Goal: Information Seeking & Learning: Check status

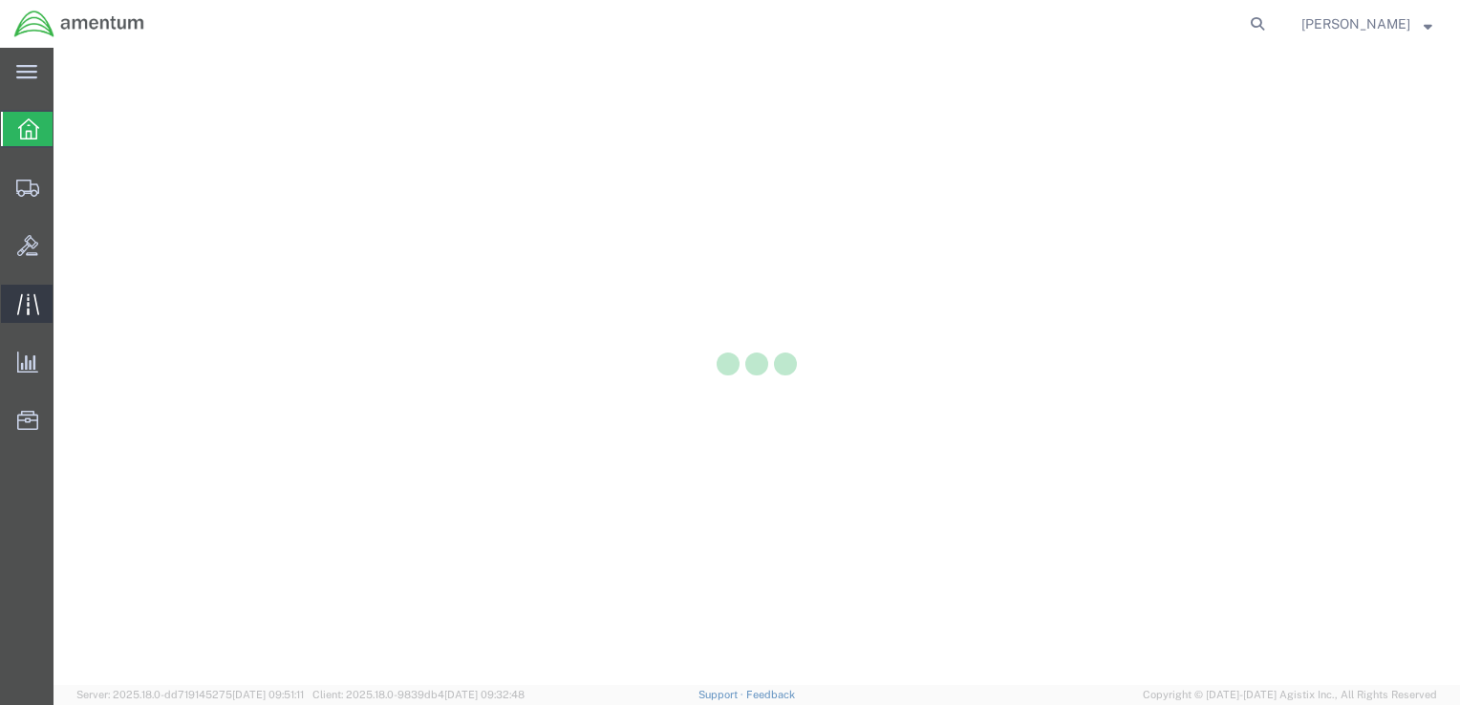
click at [11, 304] on div at bounding box center [27, 304] width 53 height 38
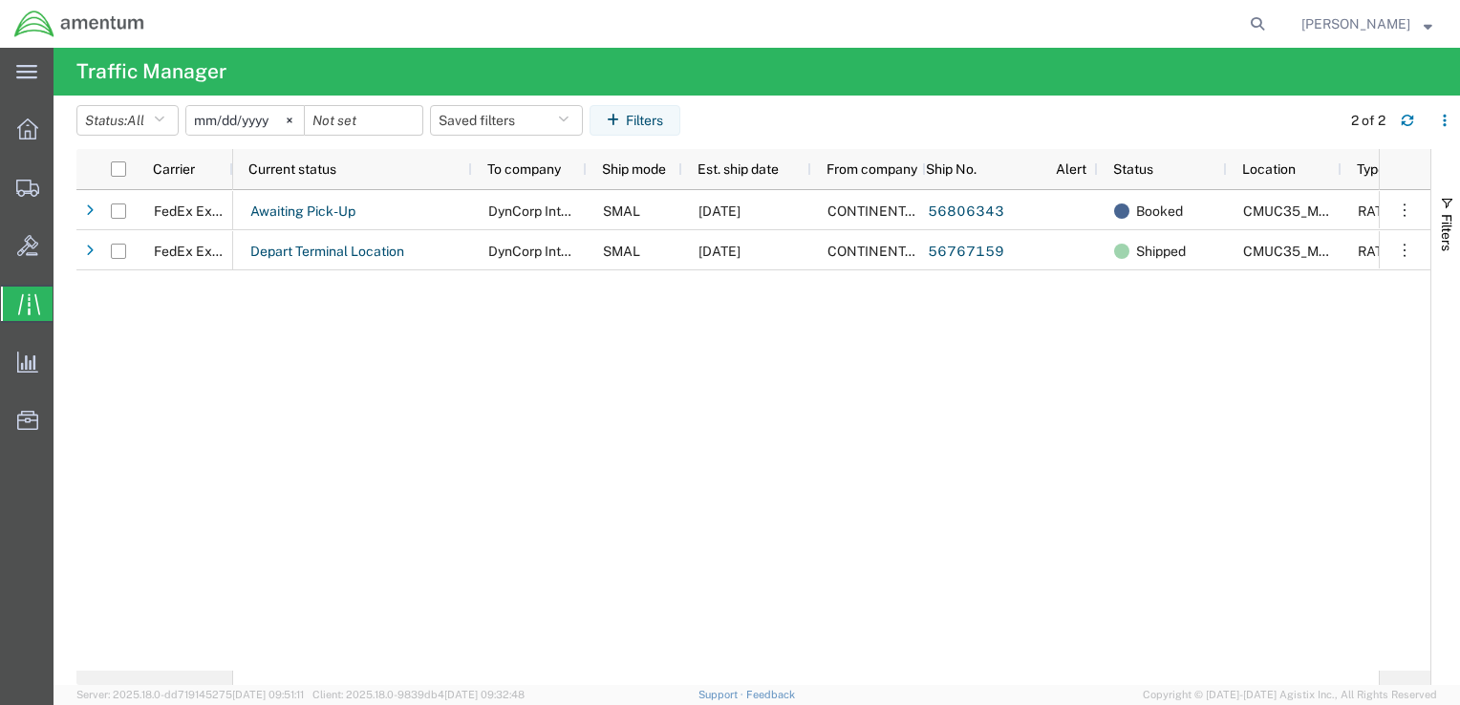
click at [579, 323] on div "Awaiting Pick-Up DynCorp International LLC SMAL [DATE] CONTINENTAL TESTING 5680…" at bounding box center [805, 430] width 1145 height 480
click at [412, 342] on div "Awaiting Pick-Up DynCorp International LLC SMAL [DATE] CONTINENTAL TESTING 5680…" at bounding box center [805, 430] width 1145 height 480
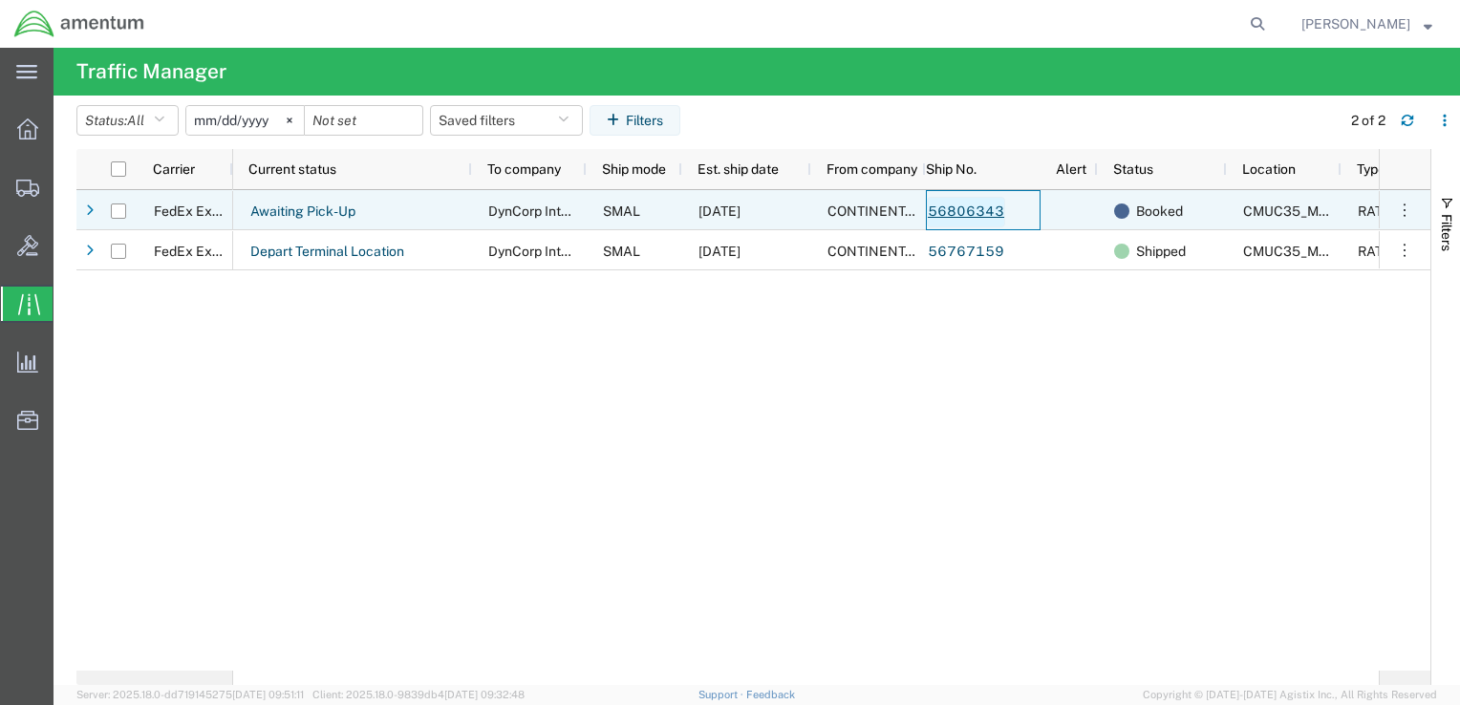
click at [979, 214] on link "56806343" at bounding box center [966, 212] width 78 height 31
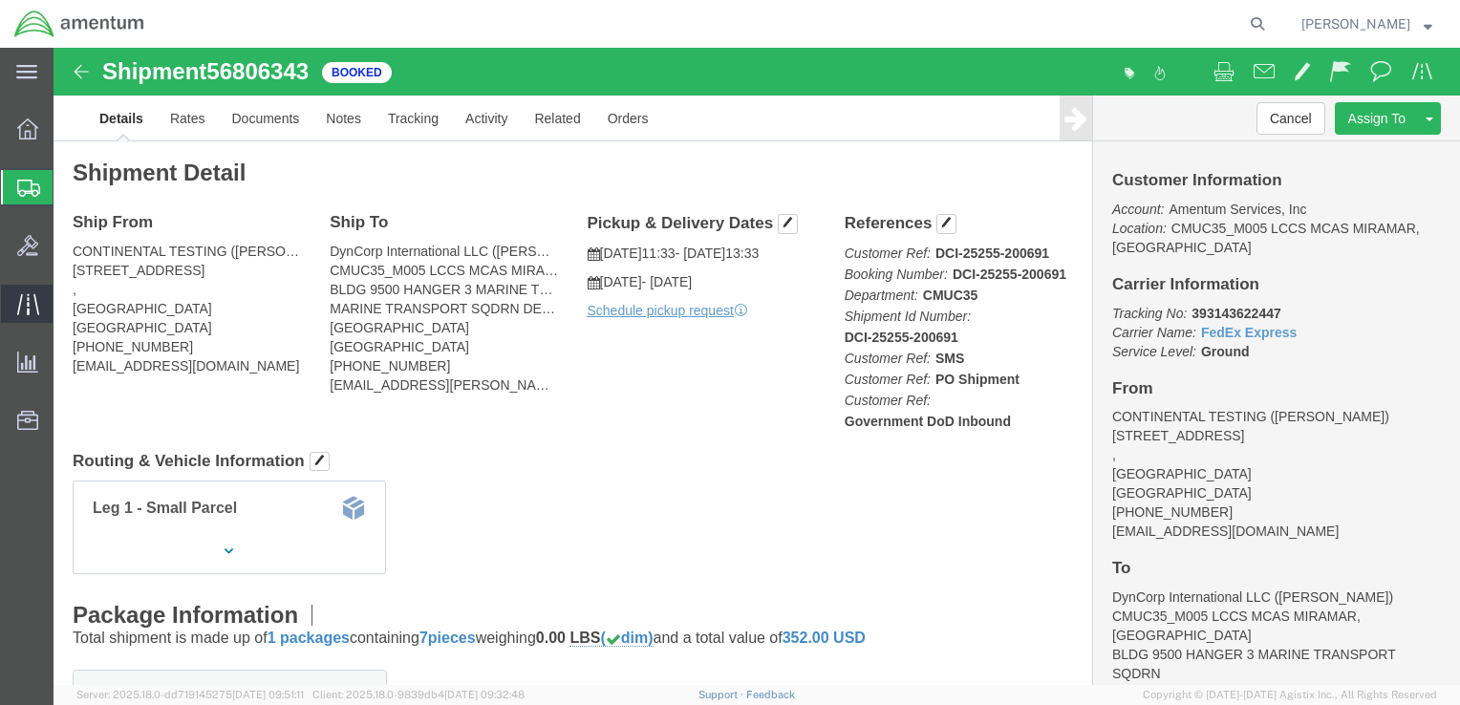
click at [31, 311] on icon at bounding box center [28, 304] width 22 height 22
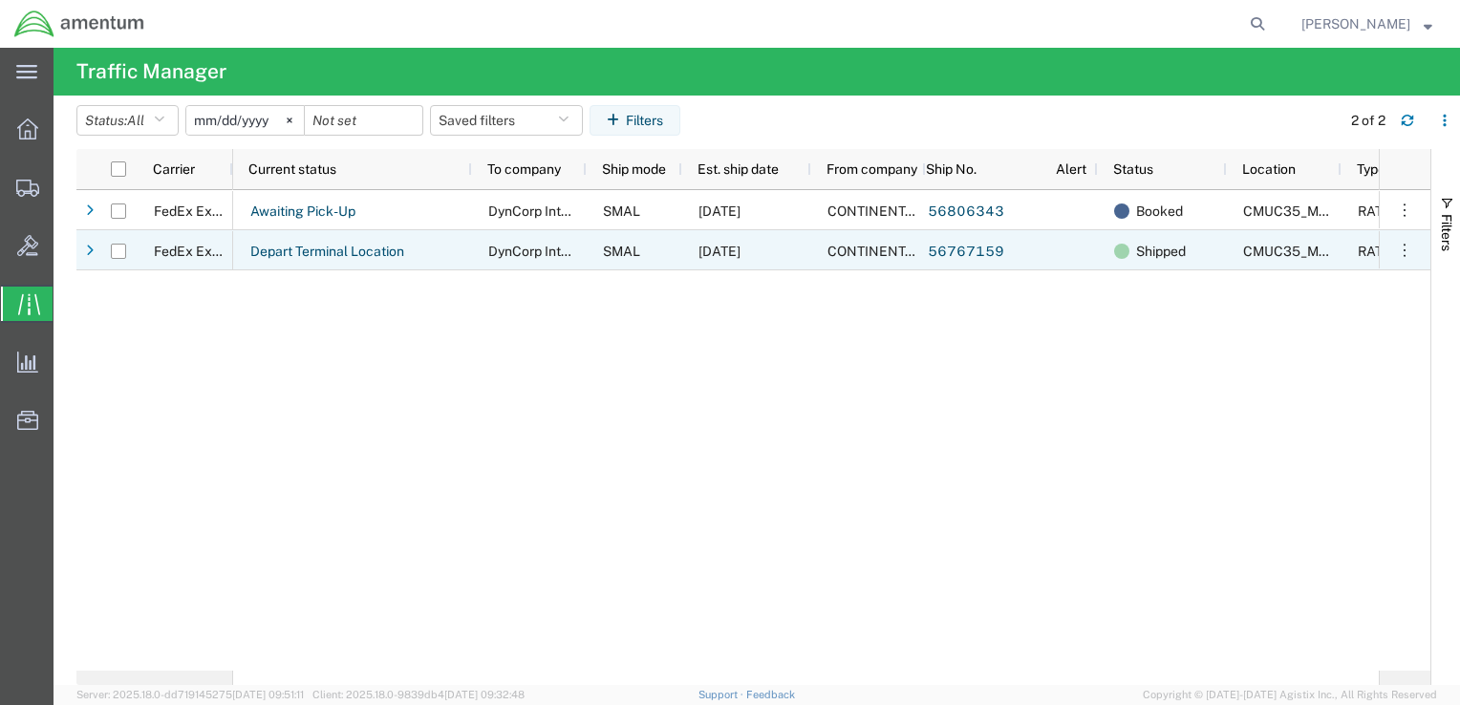
click at [452, 255] on div "Depart Terminal Location" at bounding box center [352, 250] width 239 height 40
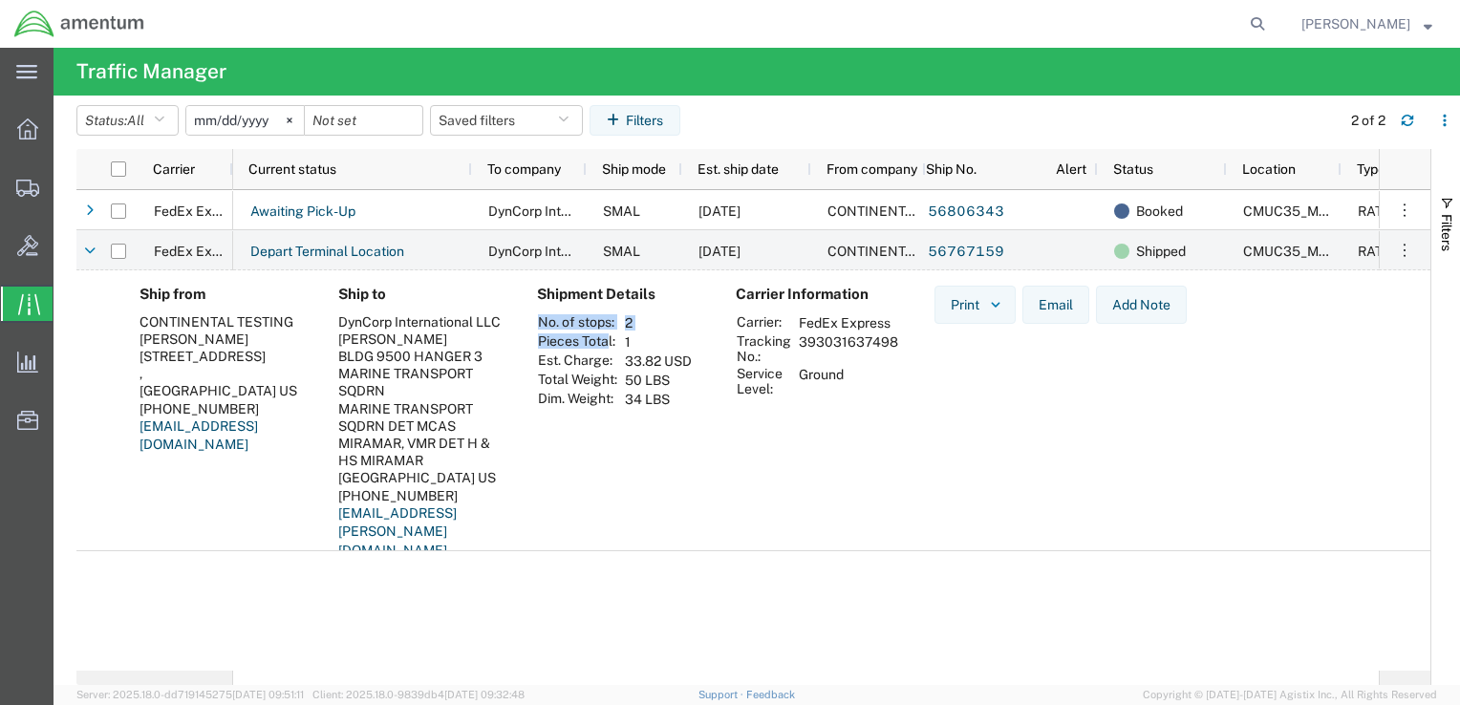
drag, startPoint x: 607, startPoint y: 346, endPoint x: 649, endPoint y: 534, distance: 192.8
click at [649, 534] on div "Shipment Details No. of stops: 2 Pieces Total: 1 Est. Charge: 33.82 USD Total W…" at bounding box center [621, 430] width 199 height 288
click at [649, 531] on div "Shipment Details No. of stops: 2 Pieces Total: 1 Est. Charge: 33.82 USD Total W…" at bounding box center [621, 430] width 199 height 288
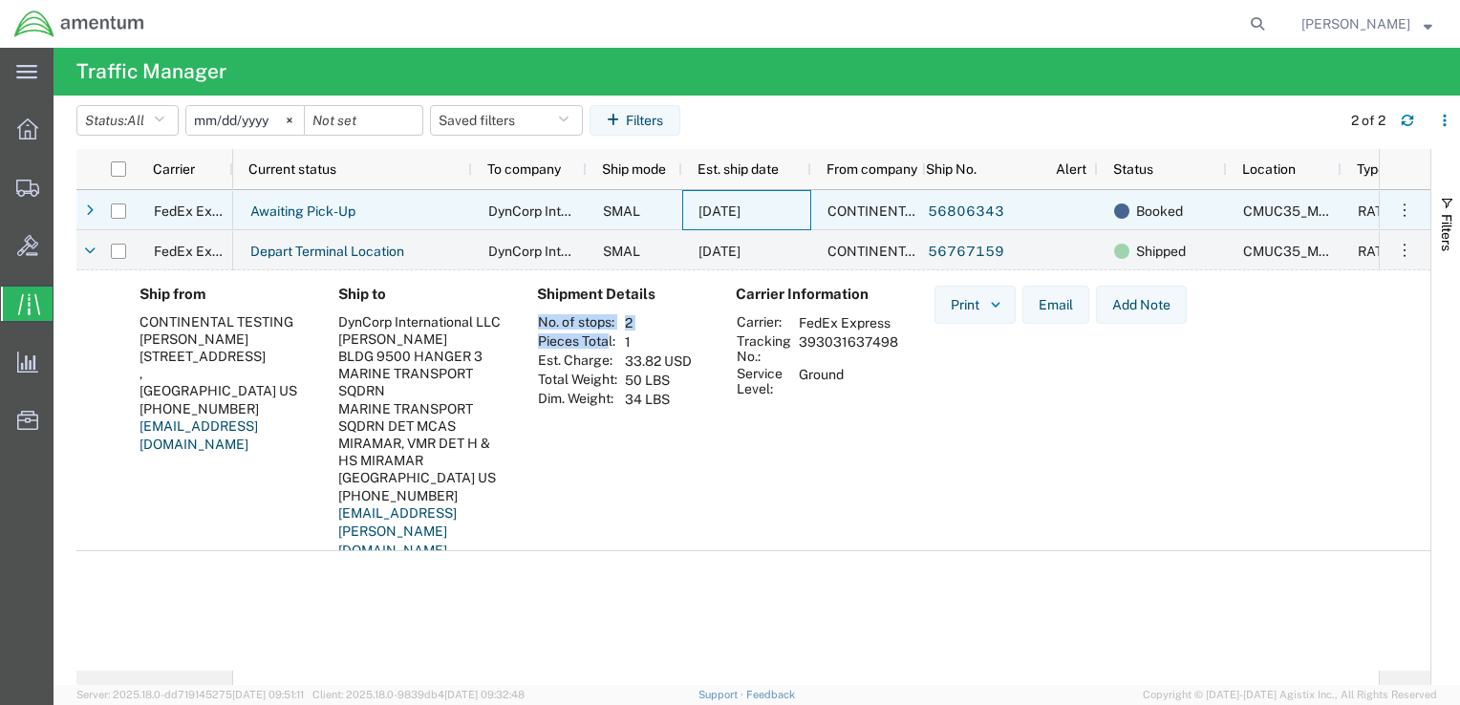
click at [781, 193] on div "[DATE]" at bounding box center [746, 210] width 129 height 40
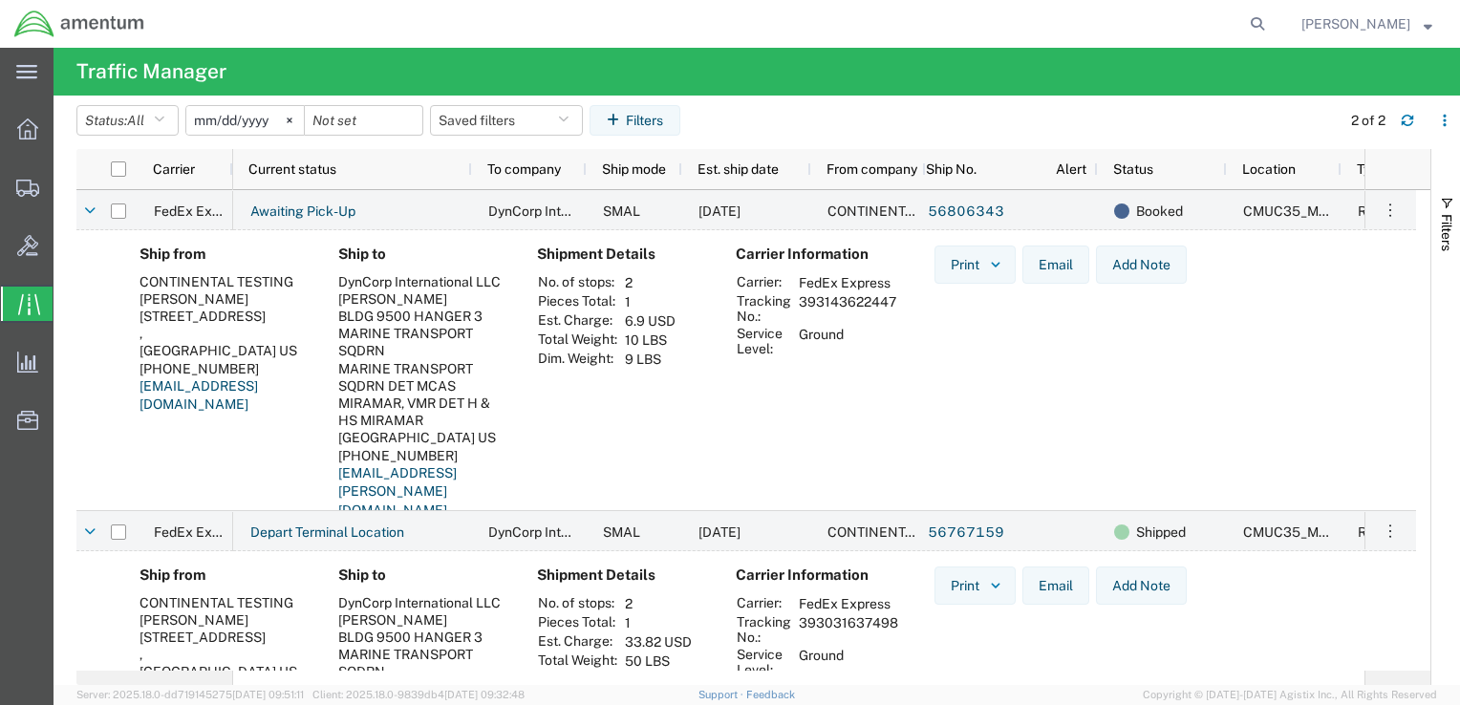
click at [419, 323] on div "BLDG 9500 HANGER 3 MARINE TRANSPORT SQDRN" at bounding box center [422, 334] width 168 height 53
click at [0, 0] on span "Shipment Manager" at bounding box center [0, 0] width 0 height 0
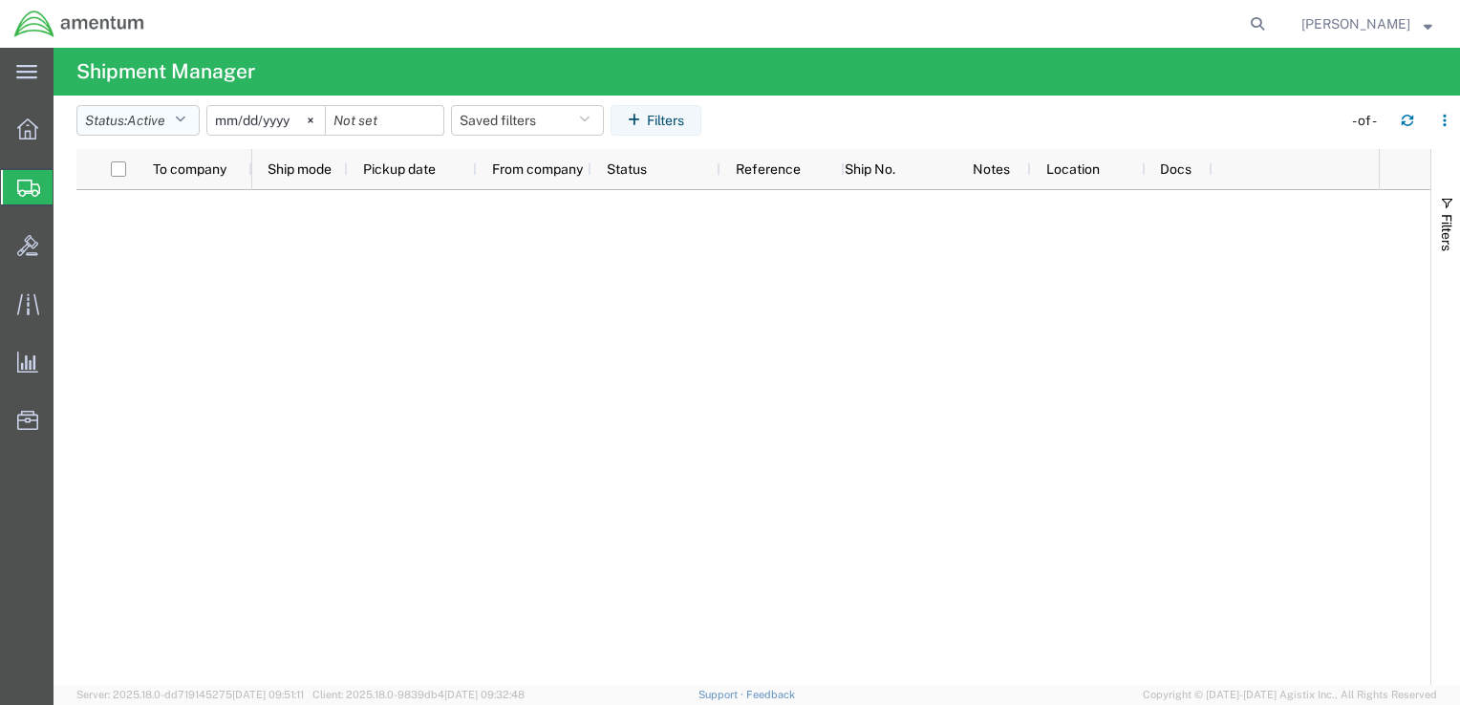
click at [180, 117] on button "Status: Active" at bounding box center [137, 120] width 123 height 31
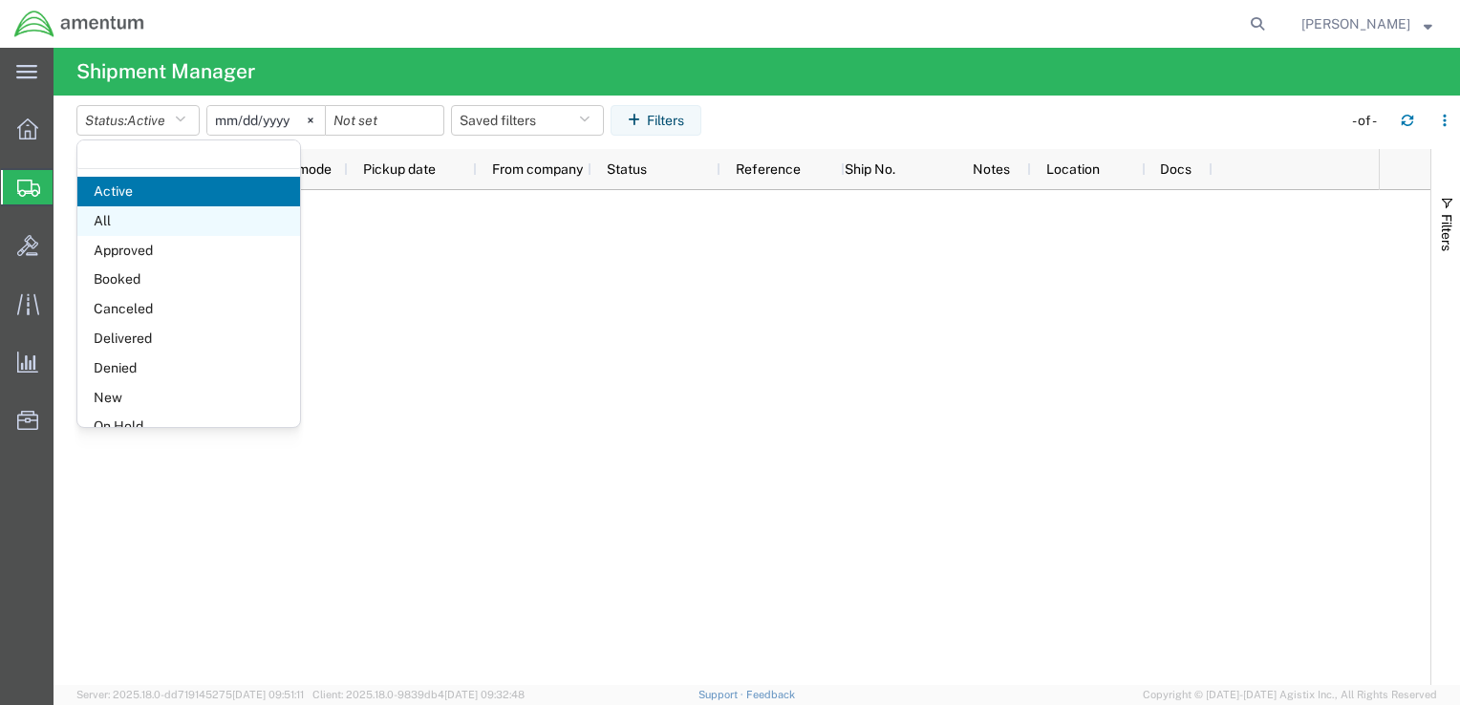
click at [160, 232] on span "All" at bounding box center [188, 221] width 223 height 30
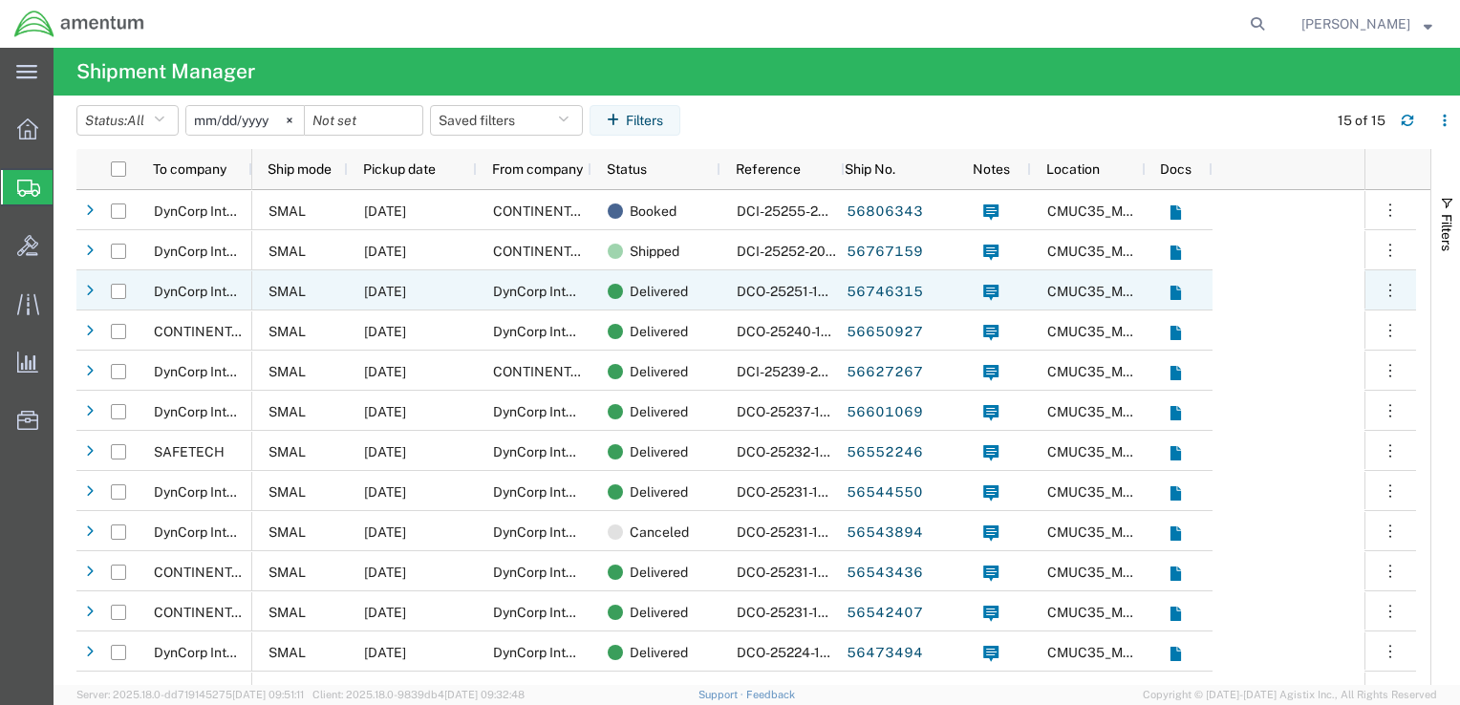
click at [338, 291] on div "SMAL" at bounding box center [300, 290] width 96 height 40
